Goal: Task Accomplishment & Management: Complete application form

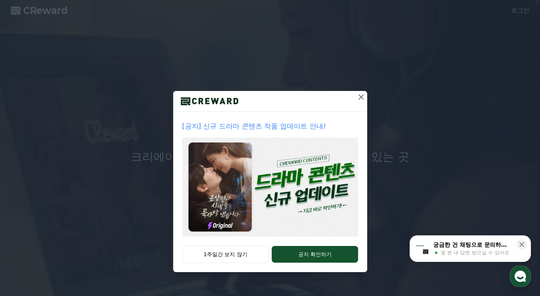
click at [246, 257] on button "1주일간 보지 않기" at bounding box center [225, 254] width 87 height 17
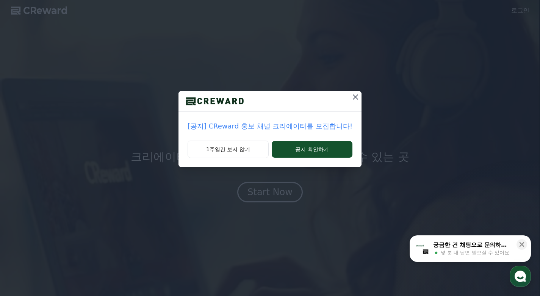
click at [254, 152] on button "1주일간 보지 않기" at bounding box center [228, 149] width 81 height 17
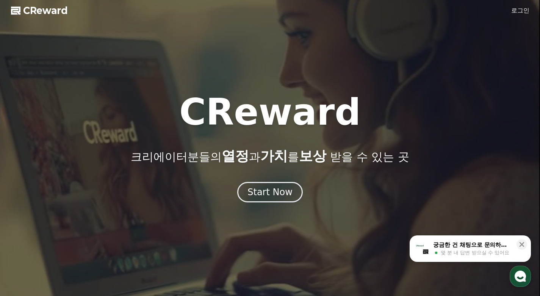
click at [516, 9] on link "로그인" at bounding box center [520, 10] width 18 height 9
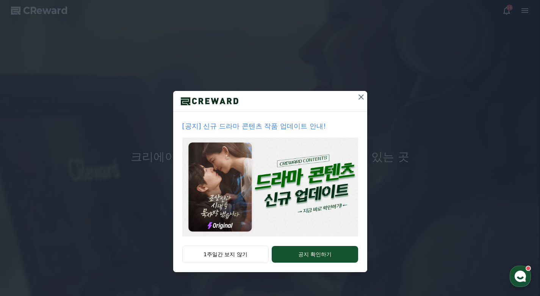
click at [241, 255] on button "1주일간 보지 않기" at bounding box center [225, 254] width 87 height 17
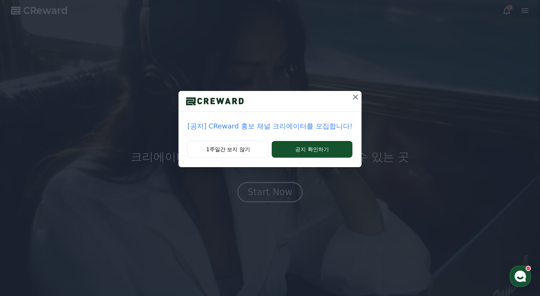
click at [230, 152] on button "1주일간 보지 않기" at bounding box center [228, 149] width 81 height 17
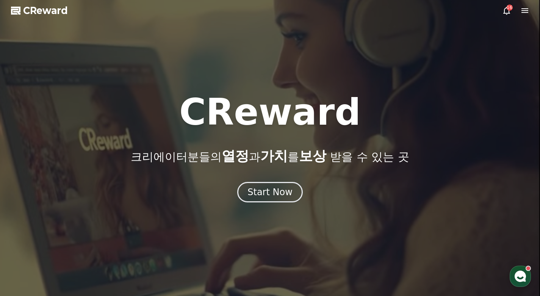
click at [290, 189] on div "Start Now" at bounding box center [269, 192] width 45 height 12
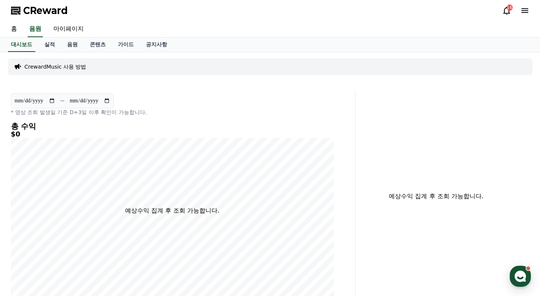
click at [67, 30] on link "마이페이지" at bounding box center [68, 29] width 42 height 16
select select "**********"
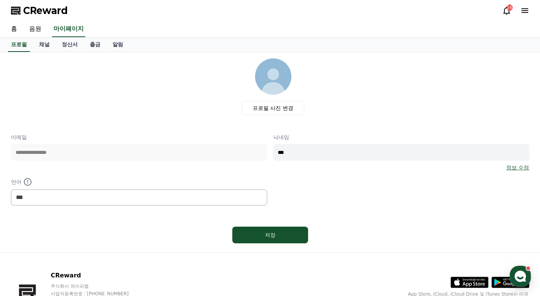
click at [44, 45] on link "채널" at bounding box center [44, 45] width 23 height 14
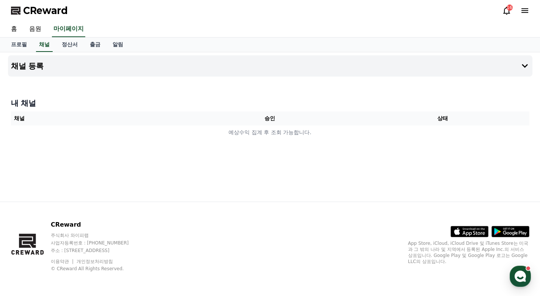
click at [23, 44] on link "프로필" at bounding box center [19, 45] width 28 height 14
select select "**********"
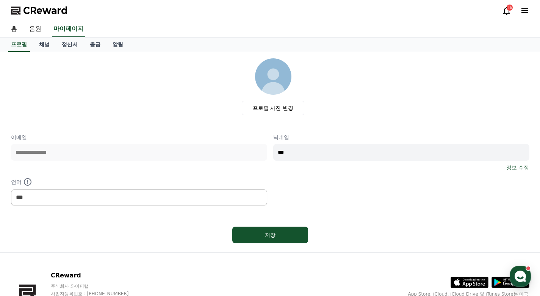
click at [274, 61] on img at bounding box center [273, 76] width 36 height 36
click at [335, 155] on input "***" at bounding box center [401, 152] width 256 height 17
click at [340, 138] on p "닉네임" at bounding box center [401, 137] width 256 height 8
click at [43, 39] on link "채널" at bounding box center [44, 45] width 23 height 14
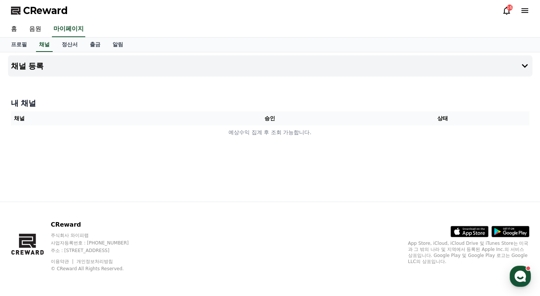
click at [24, 101] on h4 "내 채널" at bounding box center [270, 103] width 518 height 11
click at [69, 102] on h4 "내 채널" at bounding box center [270, 103] width 518 height 11
click at [430, 131] on td "예상수익 집계 후 조회 가능합니다." at bounding box center [270, 132] width 518 height 14
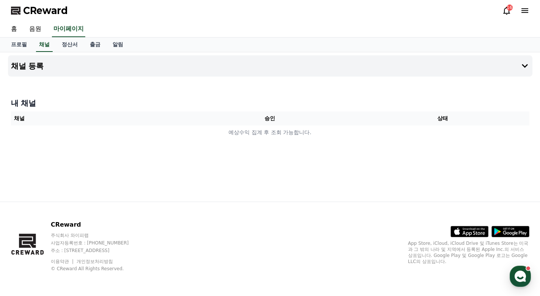
click at [255, 138] on td "예상수익 집계 후 조회 가능합니다." at bounding box center [270, 132] width 518 height 14
click at [260, 136] on td "예상수익 집계 후 조회 가능합니다." at bounding box center [270, 132] width 518 height 14
click at [504, 66] on button "채널 등록" at bounding box center [270, 65] width 524 height 21
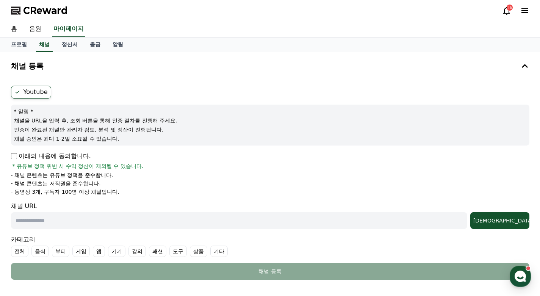
scroll to position [38, 0]
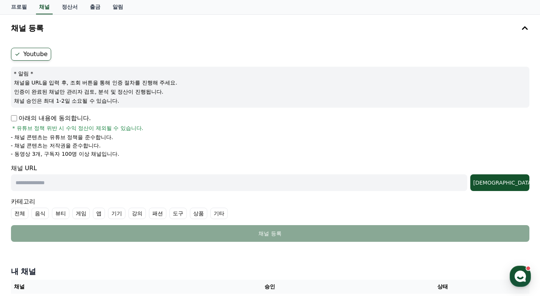
drag, startPoint x: 111, startPoint y: 97, endPoint x: 170, endPoint y: 106, distance: 59.7
click at [170, 106] on div "* 알림 * 채널을 URL을 입력 후, 조회 버튼을 통해 인증 절차를 진행해 주세요. 인증이 완료된 채널만 관리자 검토, 분석 및 정산이 진행…" at bounding box center [270, 87] width 518 height 41
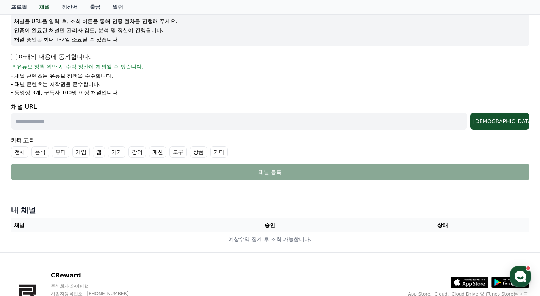
scroll to position [36, 0]
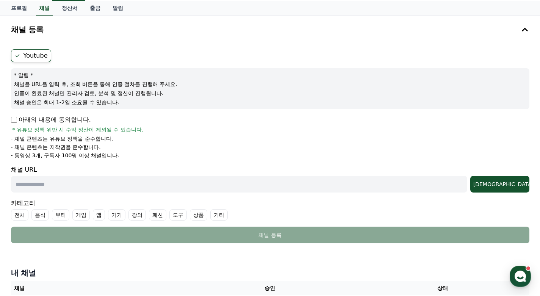
drag, startPoint x: 39, startPoint y: 128, endPoint x: 188, endPoint y: 155, distance: 150.4
click at [188, 155] on div "아래의 내용에 동의합니다. * 유튜브 정책 위반 시 수익 정산이 제외될 수 있습니다. - 채널 콘텐츠는 유튜브 정책을 준수합니다. - 채널 콘…" at bounding box center [270, 137] width 518 height 44
click at [188, 155] on li "- 동영상 3개, 구독자 100명 이상 채널입니다." at bounding box center [270, 156] width 518 height 8
drag, startPoint x: 191, startPoint y: 160, endPoint x: 188, endPoint y: 117, distance: 43.0
click at [188, 117] on form "Youtube * 알림 * 채널을 URL을 입력 후, 조회 버튼을 통해 인증 절차를 진행해 주세요. 인증이 완료된 채널만 관리자 검토, 분석 …" at bounding box center [270, 146] width 518 height 194
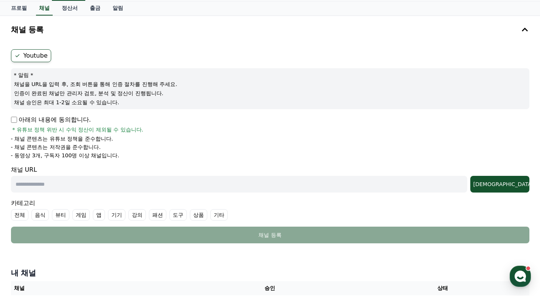
click at [208, 114] on form "Youtube * 알림 * 채널을 URL을 입력 후, 조회 버튼을 통해 인증 절차를 진행해 주세요. 인증이 완료된 채널만 관리자 검토, 분석 …" at bounding box center [270, 146] width 518 height 194
click at [214, 154] on li "- 동영상 3개, 구독자 100명 이상 채널입니다." at bounding box center [270, 156] width 518 height 8
drag, startPoint x: 163, startPoint y: 153, endPoint x: 160, endPoint y: 109, distance: 44.4
click at [160, 109] on form "Youtube * 알림 * 채널을 URL을 입력 후, 조회 버튼을 통해 인증 절차를 진행해 주세요. 인증이 완료된 채널만 관리자 검토, 분석 …" at bounding box center [270, 146] width 518 height 194
click at [169, 124] on div "아래의 내용에 동의합니다. * 유튜브 정책 위반 시 수익 정산이 제외될 수 있습니다." at bounding box center [270, 124] width 518 height 18
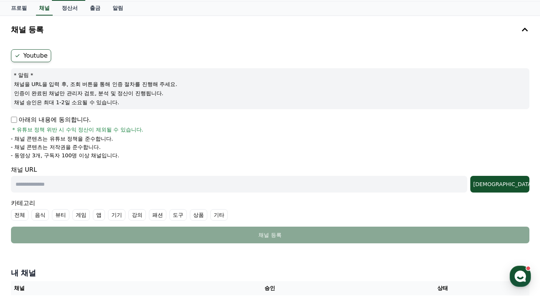
drag, startPoint x: 169, startPoint y: 116, endPoint x: 173, endPoint y: 152, distance: 37.0
click at [173, 152] on div "아래의 내용에 동의합니다. * 유튜브 정책 위반 시 수익 정산이 제외될 수 있습니다. - 채널 콘텐츠는 유튜브 정책을 준수합니다. - 채널 콘…" at bounding box center [270, 137] width 518 height 44
click at [173, 152] on li "- 동영상 3개, 구독자 100명 이상 채널입니다." at bounding box center [270, 156] width 518 height 8
drag, startPoint x: 177, startPoint y: 157, endPoint x: 172, endPoint y: 111, distance: 46.5
click at [172, 113] on form "Youtube * 알림 * 채널을 URL을 입력 후, 조회 버튼을 통해 인증 절차를 진행해 주세요. 인증이 완료된 채널만 관리자 검토, 분석 …" at bounding box center [270, 146] width 518 height 194
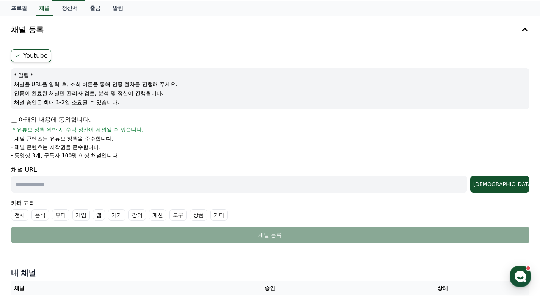
click at [175, 112] on form "Youtube * 알림 * 채널을 URL을 입력 후, 조회 버튼을 통해 인증 절차를 진행해 주세요. 인증이 완료된 채널만 관리자 검토, 분석 …" at bounding box center [270, 146] width 518 height 194
drag, startPoint x: 139, startPoint y: 145, endPoint x: 141, endPoint y: 160, distance: 15.4
click at [141, 160] on form "Youtube * 알림 * 채널을 URL을 입력 후, 조회 버튼을 통해 인증 절차를 진행해 주세요. 인증이 완료된 채널만 관리자 검토, 분석 …" at bounding box center [270, 146] width 518 height 194
click at [141, 159] on form "Youtube * 알림 * 채널을 URL을 입력 후, 조회 버튼을 통해 인증 절차를 진행해 주세요. 인증이 완료된 채널만 관리자 검토, 분석 …" at bounding box center [270, 146] width 518 height 194
click at [247, 147] on li "- 채널 콘텐츠는 저작권을 준수합니다." at bounding box center [270, 147] width 518 height 8
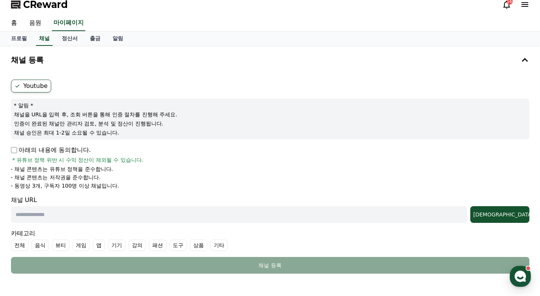
scroll to position [1, 0]
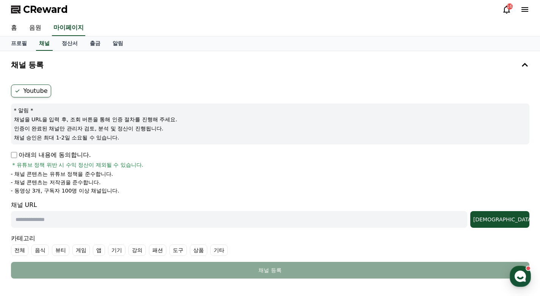
drag, startPoint x: 51, startPoint y: 44, endPoint x: 62, endPoint y: 44, distance: 10.6
click at [51, 44] on link "채널" at bounding box center [44, 43] width 17 height 14
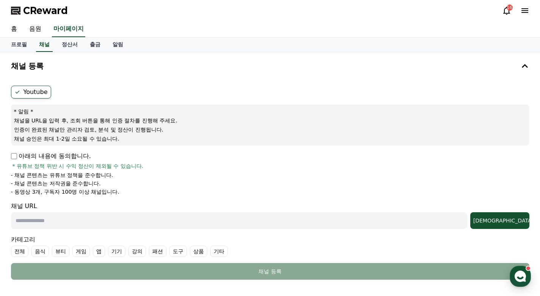
click at [73, 44] on link "정산서" at bounding box center [70, 45] width 28 height 14
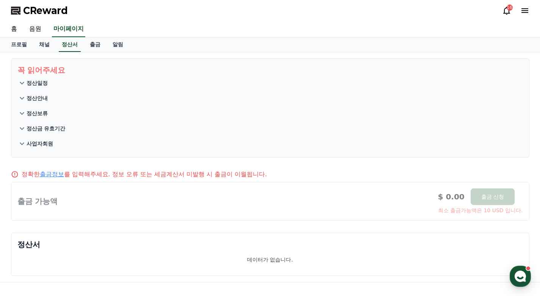
click at [48, 42] on link "채널" at bounding box center [44, 45] width 23 height 14
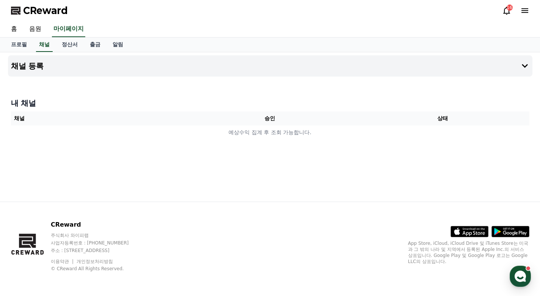
click at [18, 44] on link "프로필" at bounding box center [19, 45] width 28 height 14
select select "**********"
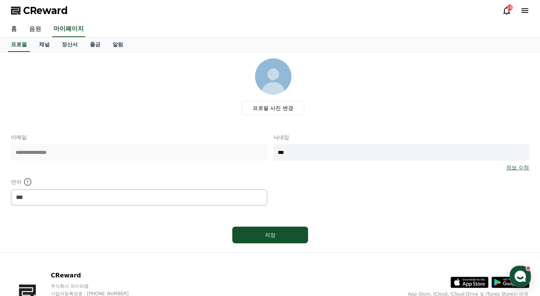
click at [40, 47] on link "채널" at bounding box center [44, 45] width 23 height 14
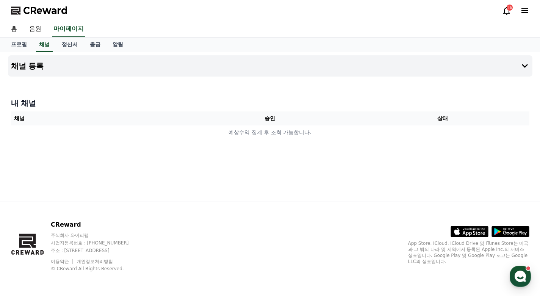
click at [464, 68] on button "채널 등록" at bounding box center [270, 65] width 524 height 21
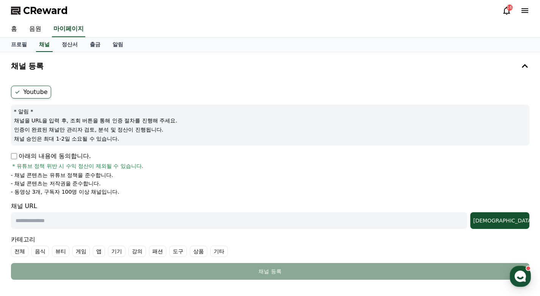
drag, startPoint x: 132, startPoint y: 117, endPoint x: 220, endPoint y: 141, distance: 91.1
click at [220, 141] on div "* 알림 * 채널을 URL을 입력 후, 조회 버튼을 통해 인증 절차를 진행해 주세요. 인증이 완료된 채널만 관리자 검토, 분석 및 정산이 진행…" at bounding box center [270, 125] width 518 height 41
click at [220, 141] on p "채널 승인은 최대 1-2일 소요될 수 있습니다." at bounding box center [270, 139] width 512 height 8
click at [184, 118] on p "채널을 URL을 입력 후, 조회 버튼을 통해 인증 절차를 진행해 주세요." at bounding box center [270, 121] width 512 height 8
drag, startPoint x: 214, startPoint y: 115, endPoint x: 220, endPoint y: 142, distance: 27.9
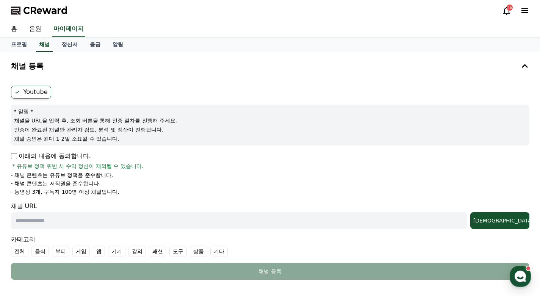
click at [220, 142] on div "* 알림 * 채널을 URL을 입력 후, 조회 버튼을 통해 인증 절차를 진행해 주세요. 인증이 완료된 채널만 관리자 검토, 분석 및 정산이 진행…" at bounding box center [270, 125] width 518 height 41
drag, startPoint x: 231, startPoint y: 142, endPoint x: 219, endPoint y: 108, distance: 36.4
click at [219, 108] on div "* 알림 * 채널을 URL을 입력 후, 조회 버튼을 통해 인증 절차를 진행해 주세요. 인증이 완료된 채널만 관리자 검토, 분석 및 정산이 진행…" at bounding box center [270, 125] width 518 height 41
click at [219, 109] on p "* 알림 *" at bounding box center [270, 112] width 512 height 8
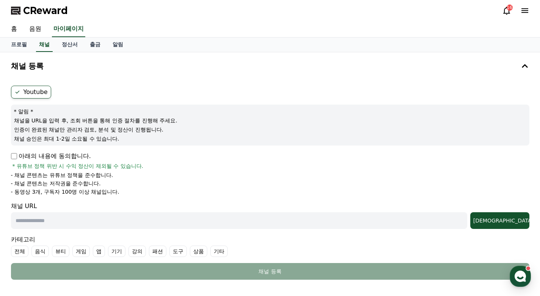
drag, startPoint x: 236, startPoint y: 110, endPoint x: 240, endPoint y: 136, distance: 26.4
click at [240, 136] on div "* 알림 * 채널을 URL을 입력 후, 조회 버튼을 통해 인증 절차를 진행해 주세요. 인증이 완료된 채널만 관리자 검토, 분석 및 정산이 진행…" at bounding box center [270, 125] width 518 height 41
click at [240, 136] on p "채널 승인은 최대 1-2일 소요될 수 있습니다." at bounding box center [270, 139] width 512 height 8
click at [196, 136] on form "Youtube * 알림 * 채널을 URL을 입력 후, 조회 버튼을 통해 인증 절차를 진행해 주세요. 인증이 완료된 채널만 관리자 검토, 분석 …" at bounding box center [270, 183] width 518 height 194
click at [196, 137] on p "채널 승인은 최대 1-2일 소요될 수 있습니다." at bounding box center [270, 139] width 512 height 8
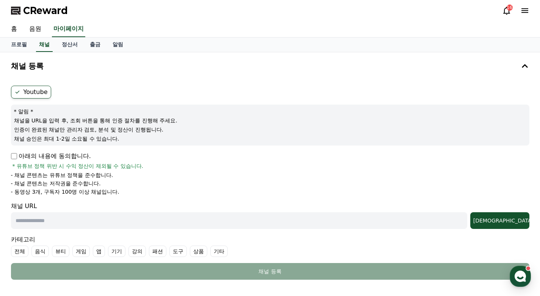
click at [22, 93] on label "Youtube" at bounding box center [31, 92] width 40 height 13
click at [47, 91] on label "Youtube" at bounding box center [31, 92] width 40 height 13
drag, startPoint x: 53, startPoint y: 4, endPoint x: 62, endPoint y: 5, distance: 8.5
click at [53, 4] on div "CReward 16" at bounding box center [270, 10] width 530 height 21
click at [63, 6] on span "CReward" at bounding box center [45, 11] width 45 height 12
